Goal: Task Accomplishment & Management: Use online tool/utility

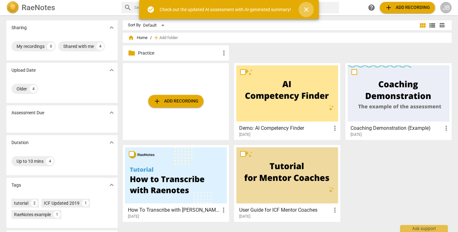
click at [308, 10] on span "close" at bounding box center [306, 10] width 8 height 8
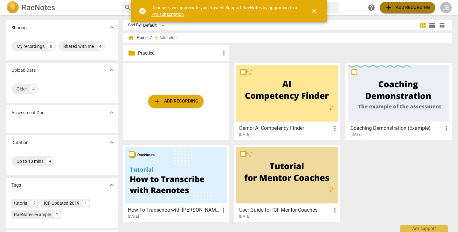
click at [394, 7] on span "add Add recording" at bounding box center [407, 8] width 45 height 8
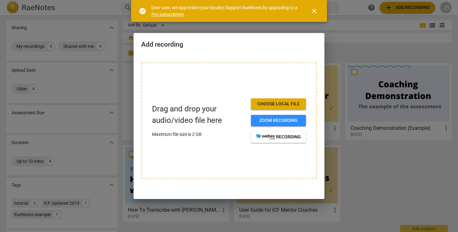
click at [297, 105] on span "Choose local file" at bounding box center [278, 104] width 45 height 6
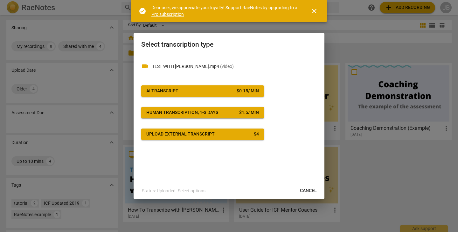
click at [173, 93] on div "AI Transcript" at bounding box center [162, 91] width 32 height 6
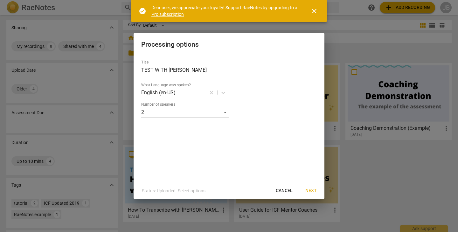
click at [312, 190] on span "Next" at bounding box center [310, 191] width 11 height 6
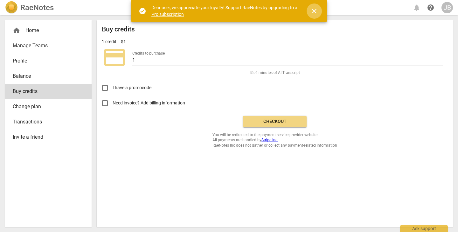
click at [313, 12] on span "close" at bounding box center [314, 11] width 8 height 8
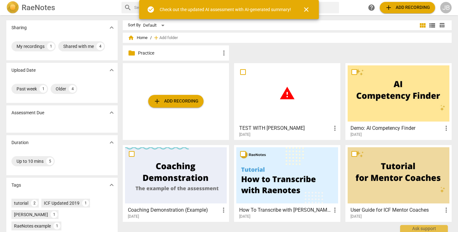
click at [289, 101] on span "warning" at bounding box center [287, 93] width 16 height 16
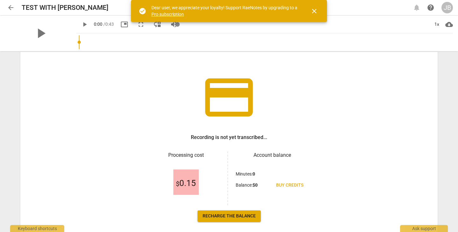
scroll to position [17, 0]
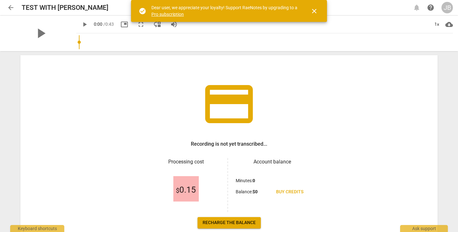
click at [315, 12] on span "close" at bounding box center [314, 11] width 8 height 8
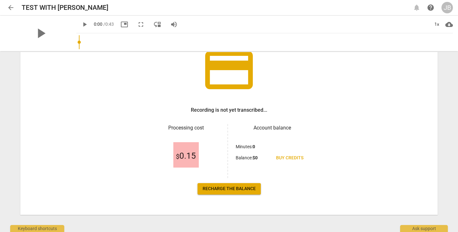
scroll to position [54, 0]
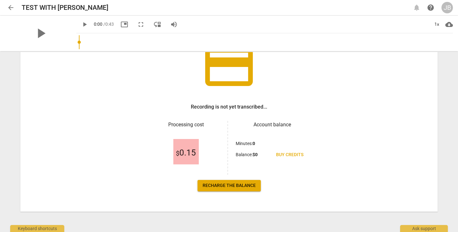
click at [224, 185] on span "Recharge the balance" at bounding box center [228, 186] width 53 height 6
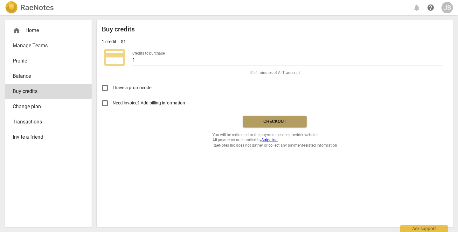
click at [260, 122] on span "Checkout" at bounding box center [274, 122] width 53 height 6
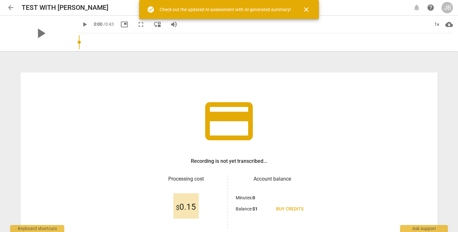
click at [309, 10] on span "close" at bounding box center [306, 10] width 8 height 8
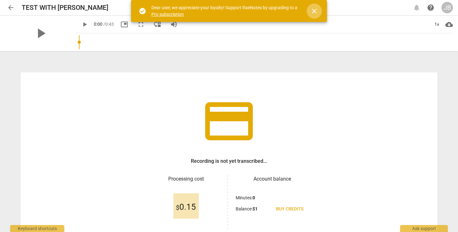
click at [314, 11] on span "close" at bounding box center [314, 11] width 8 height 8
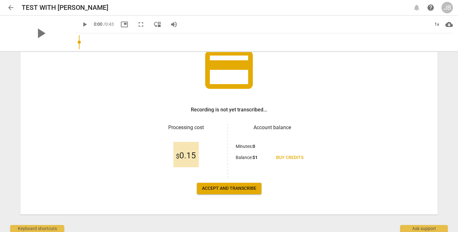
scroll to position [54, 0]
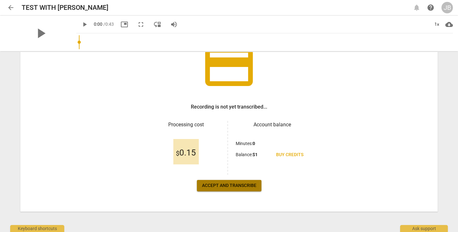
click at [227, 186] on span "Accept and transcribe" at bounding box center [229, 186] width 54 height 6
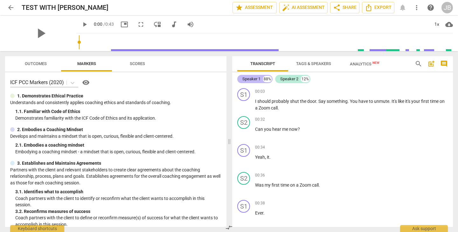
click at [252, 80] on div "Speaker 1" at bounding box center [251, 79] width 18 height 6
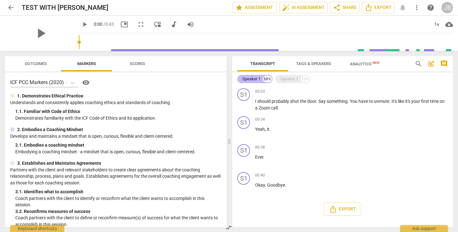
click at [252, 80] on div "Speaker 1" at bounding box center [251, 79] width 18 height 6
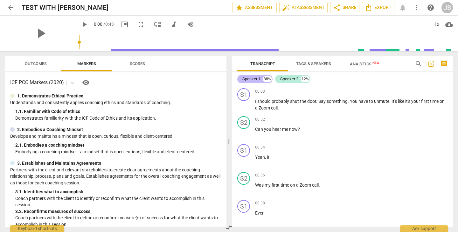
click at [252, 80] on div "Speaker 1" at bounding box center [251, 79] width 18 height 6
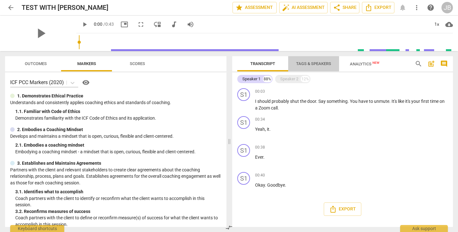
click at [312, 63] on span "Tags & Speakers" at bounding box center [313, 63] width 35 height 5
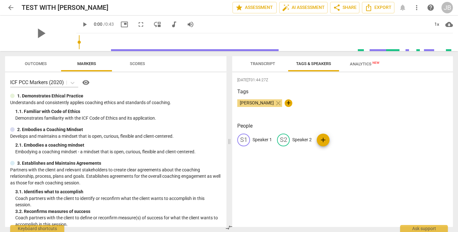
click at [260, 140] on p "Speaker 1" at bounding box center [261, 140] width 19 height 7
type input "Jenna Bottolfsen"
click at [337, 138] on p "Speaker 2" at bounding box center [342, 140] width 19 height 7
type input "Client"
click at [341, 193] on div "2025-08-27T01:44:27Z Tags Jenna Bottolfsen close + People JB Jenna Bottolfsen e…" at bounding box center [342, 149] width 221 height 155
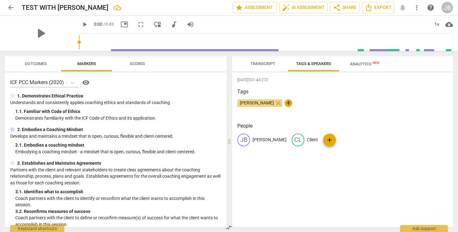
click at [36, 65] on span "Outcomes" at bounding box center [36, 63] width 22 height 5
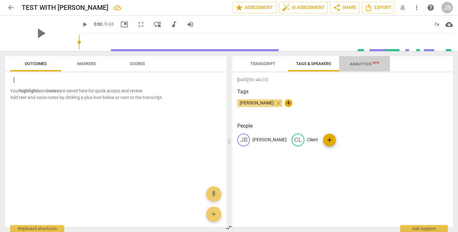
click at [366, 64] on span "Analytics New" at bounding box center [365, 64] width 30 height 5
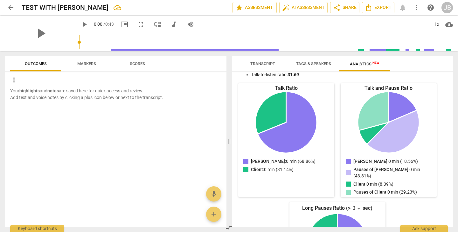
scroll to position [0, 0]
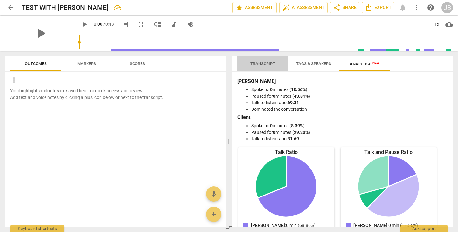
click at [268, 66] on span "Transcript" at bounding box center [262, 63] width 25 height 5
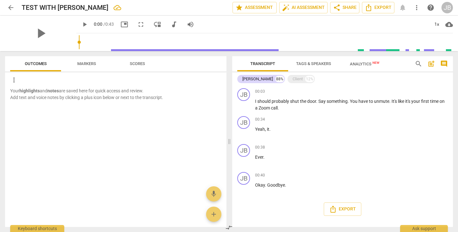
click at [307, 65] on span "Tags & Speakers" at bounding box center [313, 63] width 35 height 5
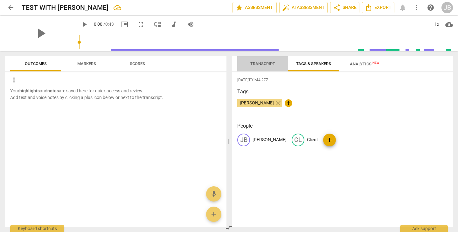
click at [266, 65] on span "Transcript" at bounding box center [262, 63] width 25 height 5
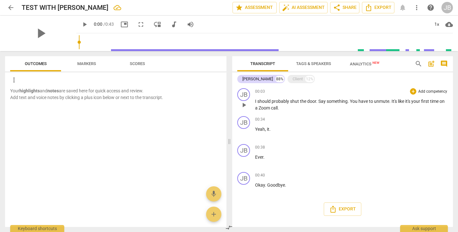
click at [246, 105] on span "play_arrow" at bounding box center [244, 105] width 8 height 8
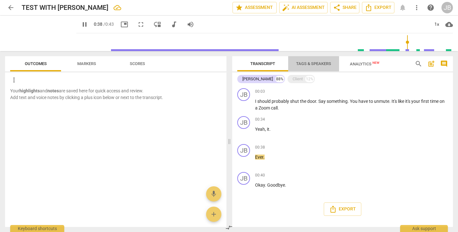
click at [321, 62] on span "Tags & Speakers" at bounding box center [313, 63] width 35 height 5
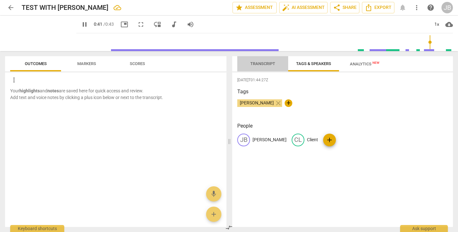
click at [255, 57] on button "Transcript" at bounding box center [262, 63] width 51 height 15
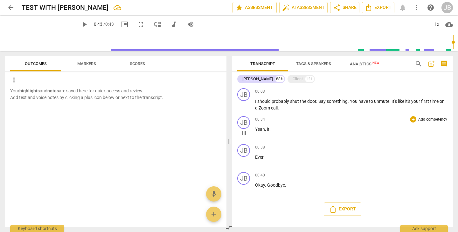
type input "43"
click at [301, 81] on div "Client" at bounding box center [297, 79] width 10 height 6
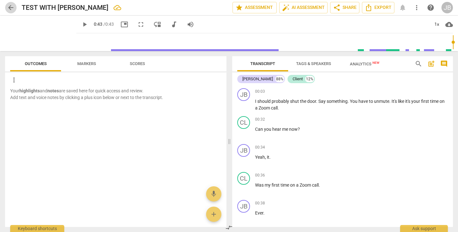
click at [10, 8] on span "arrow_back" at bounding box center [11, 8] width 8 height 8
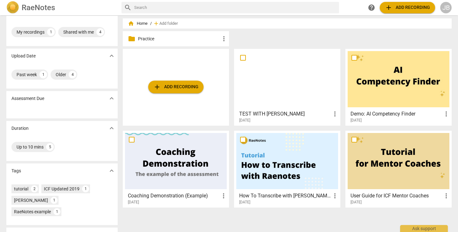
scroll to position [14, 0]
click at [334, 114] on span "more_vert" at bounding box center [335, 114] width 8 height 8
click at [308, 115] on div at bounding box center [229, 116] width 458 height 232
click at [295, 150] on div at bounding box center [287, 161] width 102 height 56
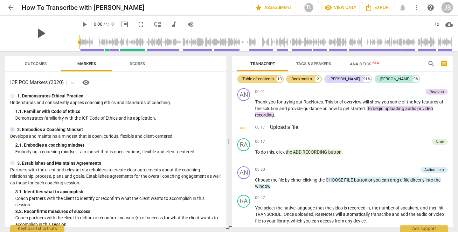
click at [37, 32] on span "play_arrow" at bounding box center [40, 33] width 17 height 17
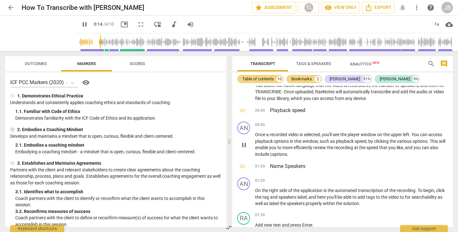
scroll to position [123, 0]
click at [286, 134] on span "recorded" at bounding box center [278, 134] width 18 height 5
click at [279, 135] on span "recorded" at bounding box center [278, 134] width 18 height 5
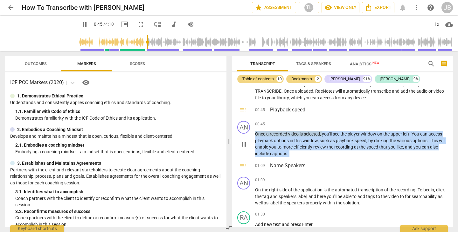
click at [279, 135] on span "recorded" at bounding box center [278, 134] width 18 height 5
click at [322, 151] on p "Once a recorded video is selected , you'll see the player window on the upper l…" at bounding box center [351, 144] width 193 height 26
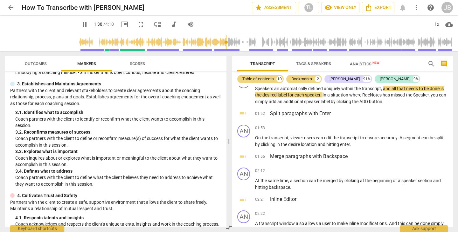
scroll to position [0, 0]
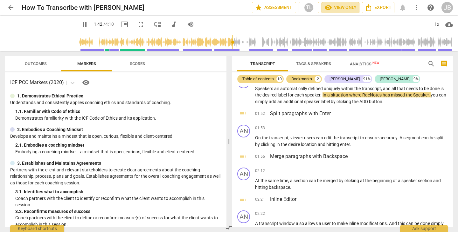
click at [337, 9] on span "visibility View only" at bounding box center [340, 8] width 32 height 8
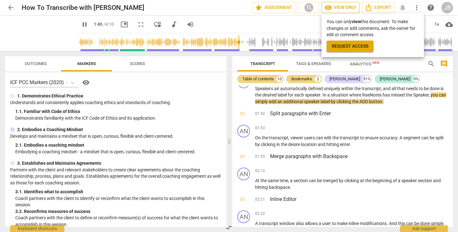
click at [337, 9] on div at bounding box center [229, 116] width 458 height 232
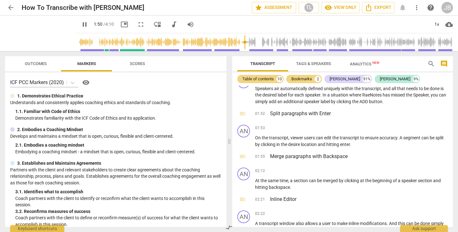
click at [361, 31] on div "pause 1:50 / 4:10 picture_in_picture fullscreen move_down audiotrack volume_up …" at bounding box center [264, 25] width 376 height 18
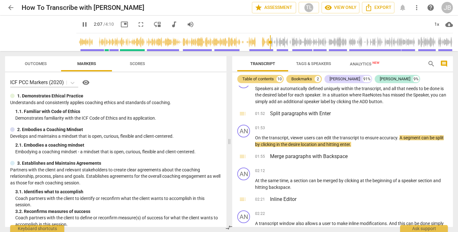
type input "128"
click at [13, 6] on span "arrow_back" at bounding box center [11, 8] width 8 height 8
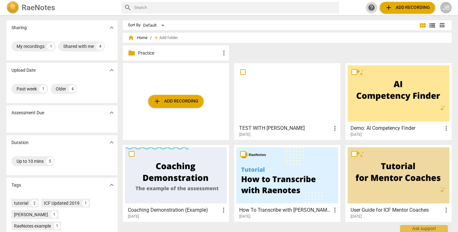
click at [372, 10] on span "help" at bounding box center [371, 8] width 8 height 8
